Goal: Obtain resource: Download file/media

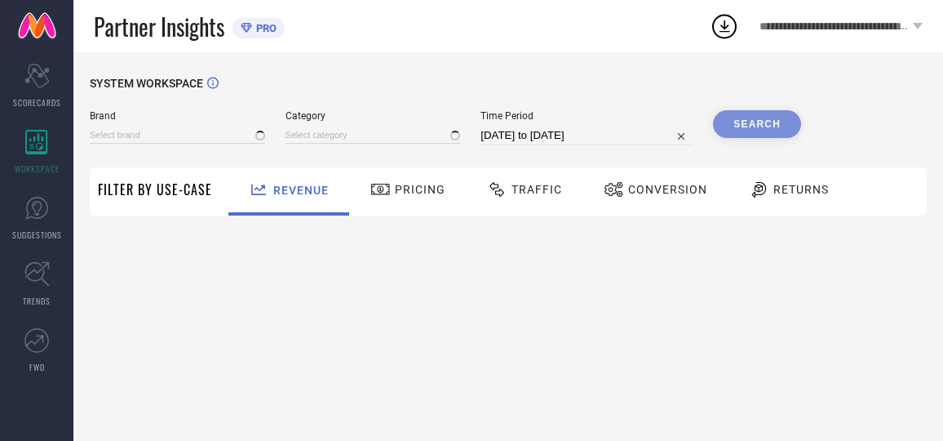
type input "AEROPOSTALE"
type input "All"
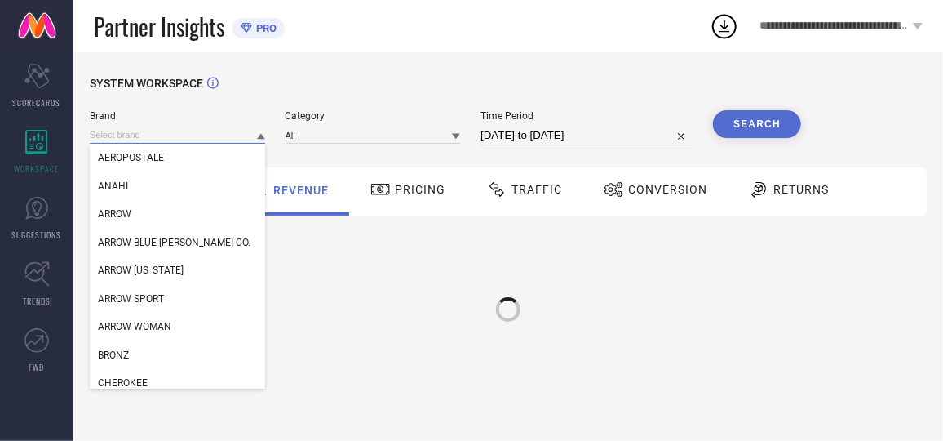
click at [154, 140] on input at bounding box center [177, 134] width 175 height 17
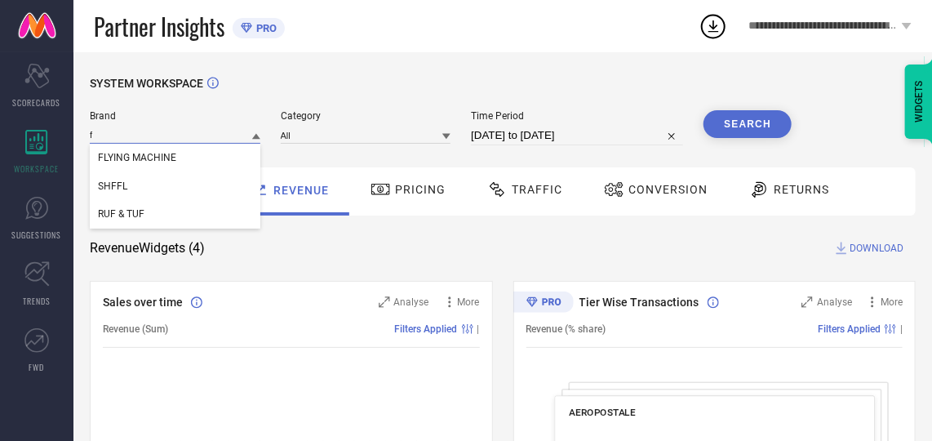
type input "fl"
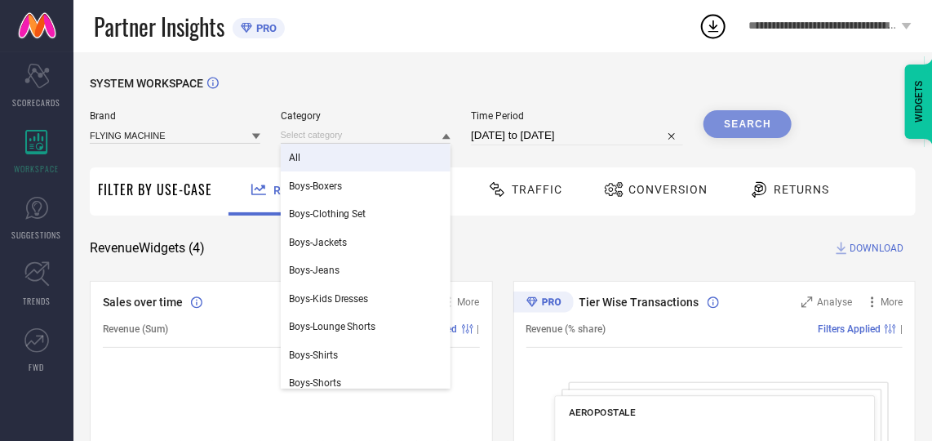
click at [312, 154] on div "All" at bounding box center [366, 158] width 171 height 28
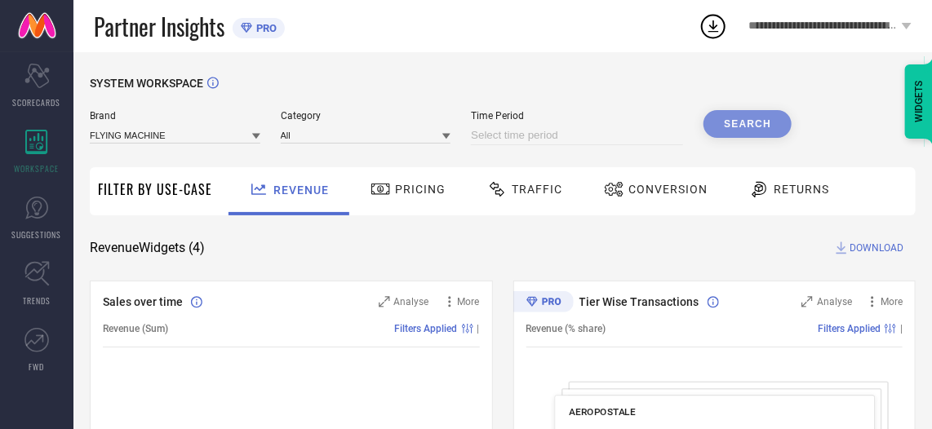
click at [605, 132] on input at bounding box center [577, 136] width 212 height 20
select select "7"
select select "2025"
select select "8"
select select "2025"
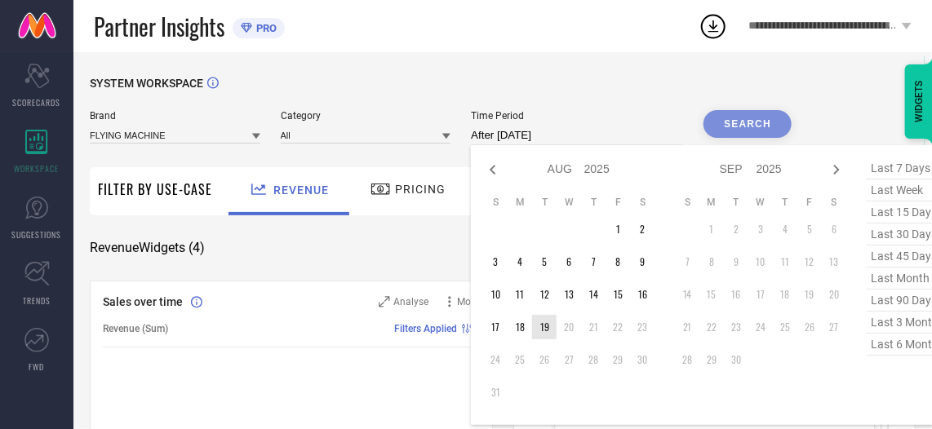
click at [535, 330] on td "19" at bounding box center [544, 327] width 24 height 24
type input "19-08-2025 to 19-08-2025"
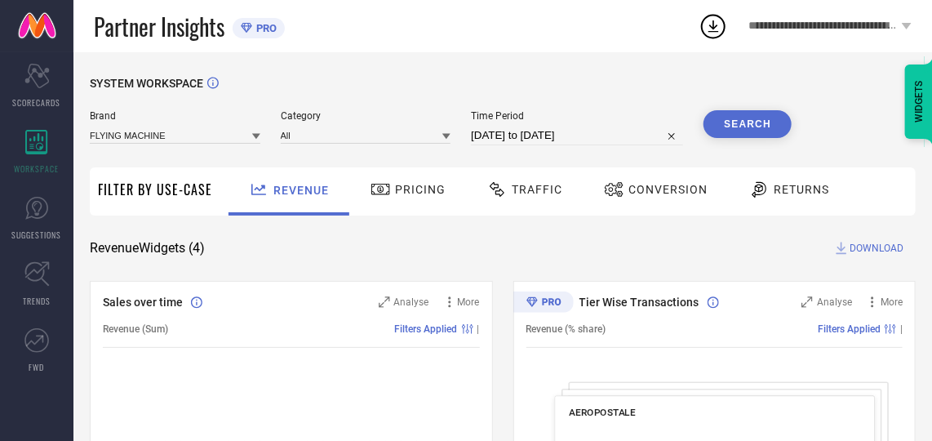
click at [728, 122] on button "Search" at bounding box center [747, 124] width 88 height 28
click at [635, 185] on span "Conversion" at bounding box center [667, 189] width 79 height 13
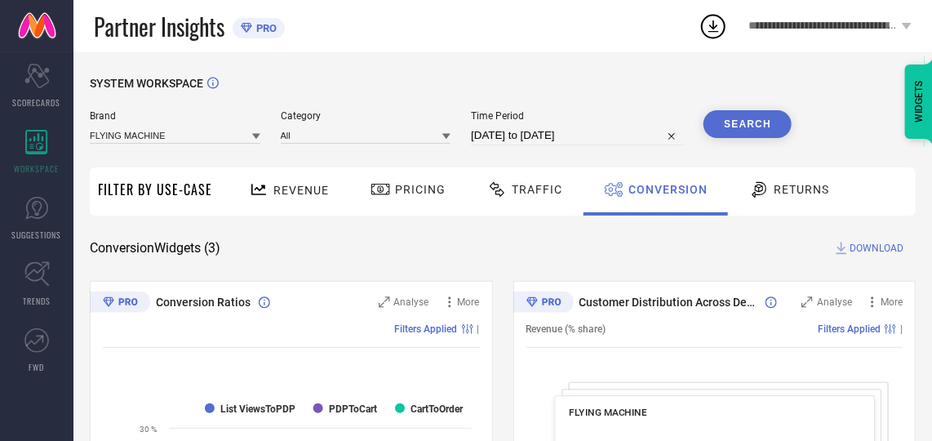
click at [870, 250] on span "DOWNLOAD" at bounding box center [876, 248] width 54 height 16
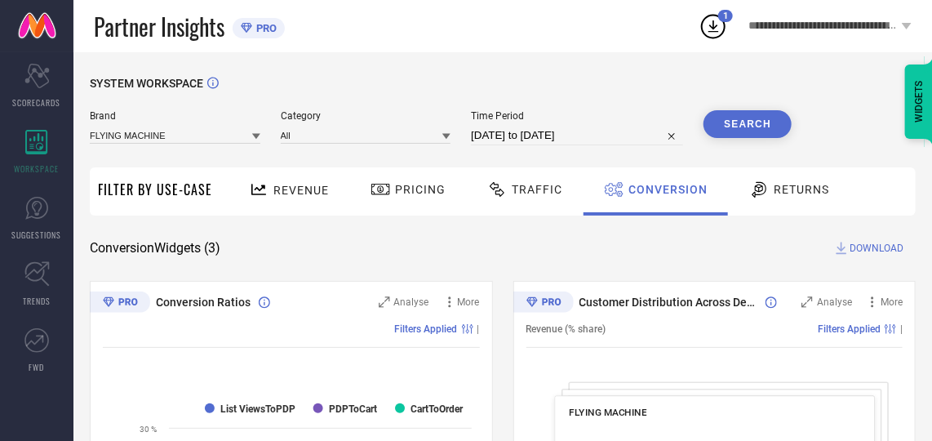
click at [710, 28] on icon at bounding box center [712, 25] width 29 height 29
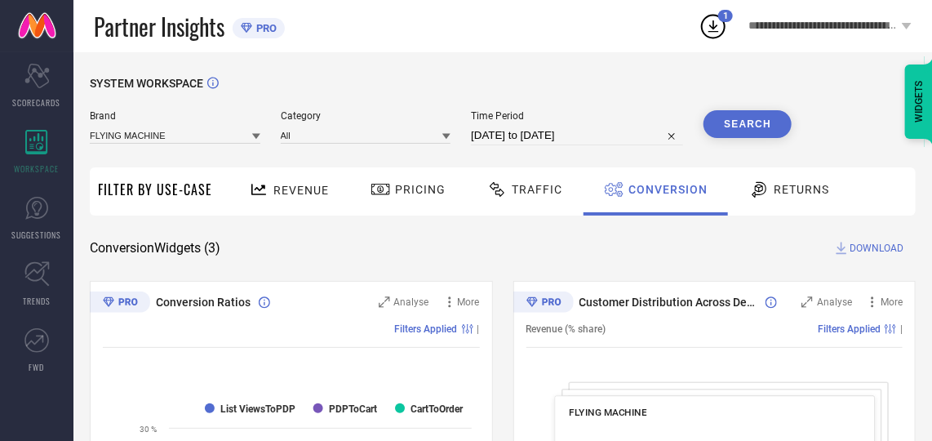
click at [712, 24] on icon at bounding box center [713, 26] width 11 height 12
click at [609, 77] on div "SYSTEM WORKSPACE" at bounding box center [503, 93] width 826 height 33
click at [868, 250] on span "DOWNLOAD" at bounding box center [876, 248] width 54 height 16
